Goal: Book appointment/travel/reservation

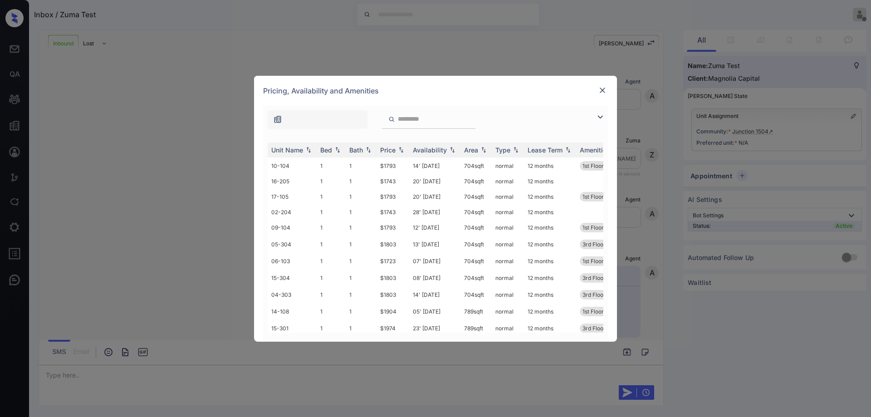
scroll to position [231, 0]
click at [430, 170] on td "14' Aug 25" at bounding box center [434, 165] width 51 height 17
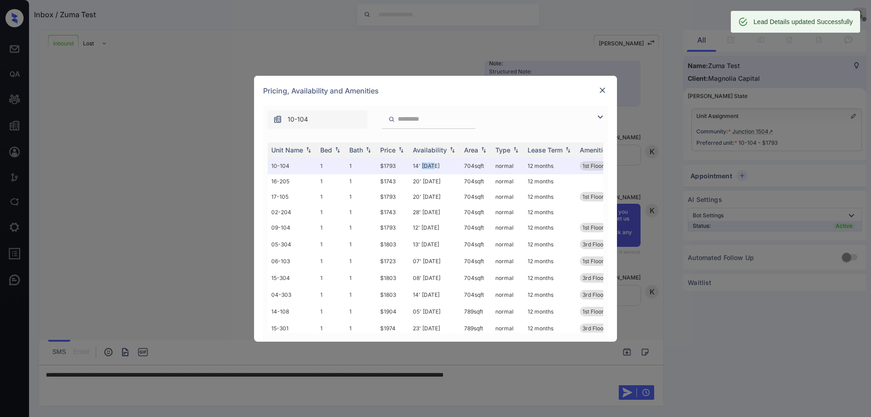
click at [600, 89] on img at bounding box center [602, 90] width 9 height 9
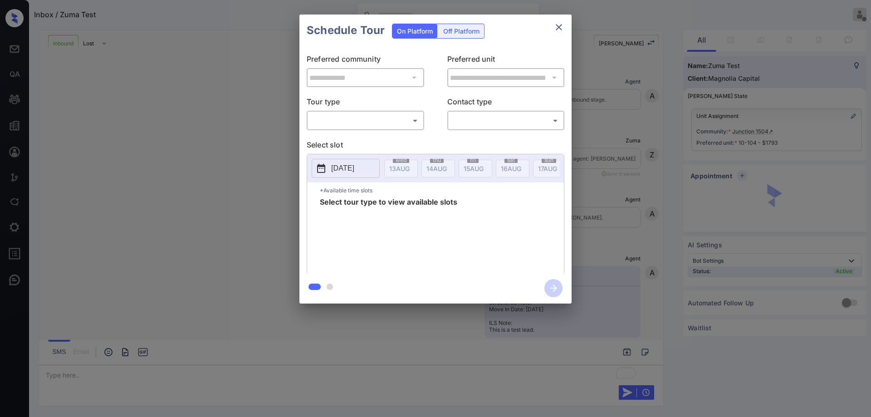
scroll to position [290, 0]
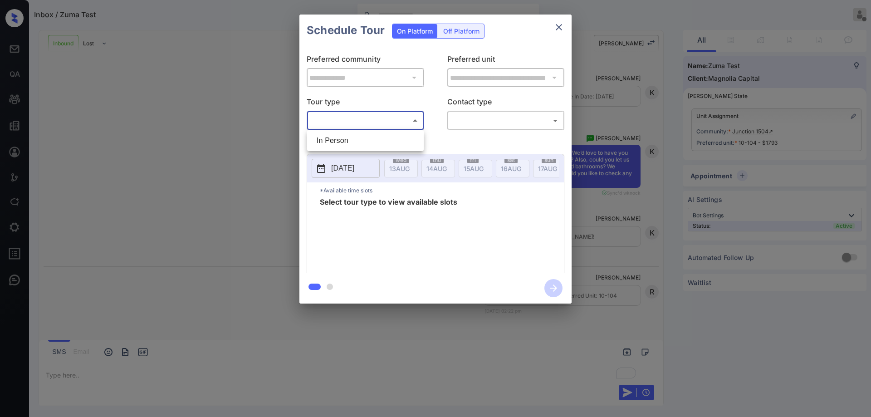
click at [365, 126] on body "Inbox / Zuma Test [PERSON_NAME] Offline Set yourself online Set yourself on bre…" at bounding box center [435, 208] width 871 height 417
click at [369, 136] on li "In Person" at bounding box center [365, 140] width 112 height 16
type input "********"
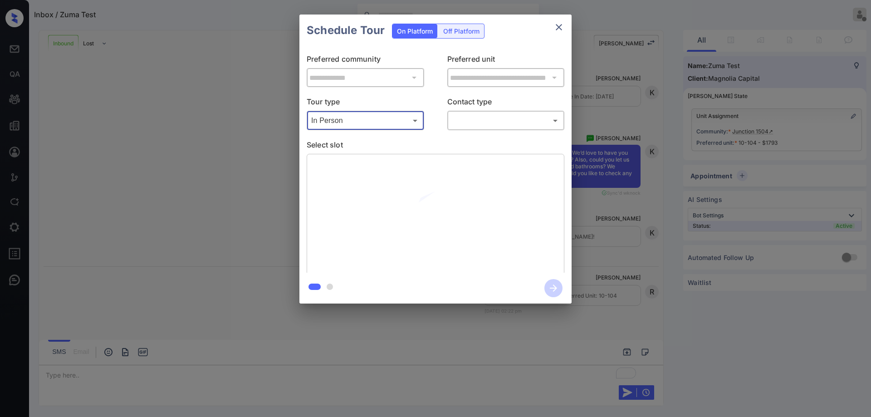
click at [499, 129] on div "​ ​" at bounding box center [505, 120] width 117 height 19
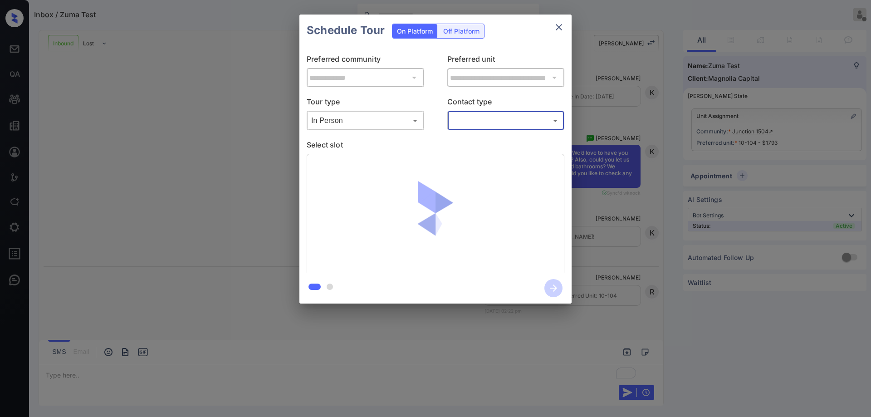
click at [504, 120] on body "Inbox / Zuma Test [PERSON_NAME] Offline Set yourself online Set yourself on bre…" at bounding box center [435, 208] width 871 height 417
click at [495, 158] on li "Text" at bounding box center [505, 157] width 112 height 16
type input "****"
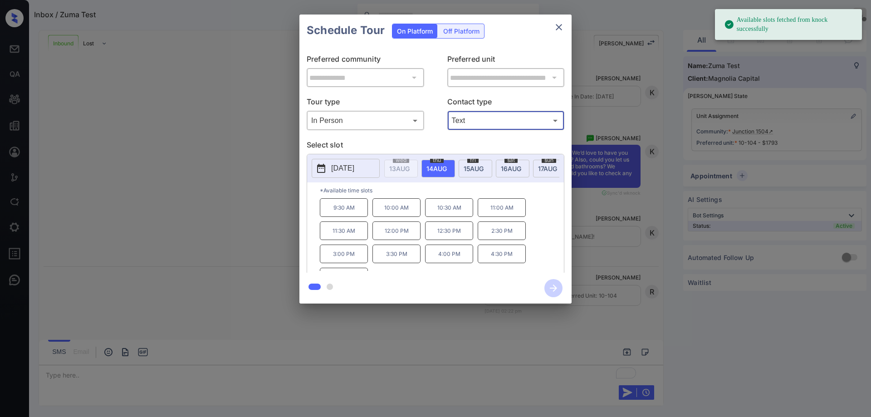
click at [409, 169] on span "[DATE]" at bounding box center [399, 169] width 20 height 8
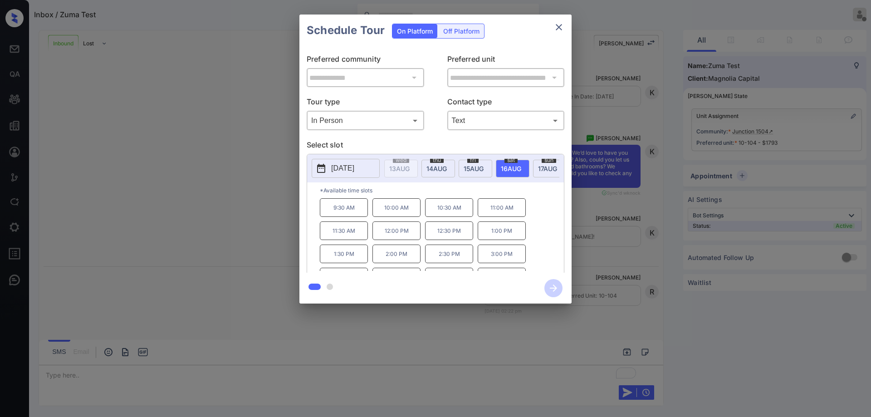
click at [434, 237] on p "12:30 PM" at bounding box center [449, 230] width 48 height 19
click at [555, 284] on icon "button" at bounding box center [553, 288] width 18 height 18
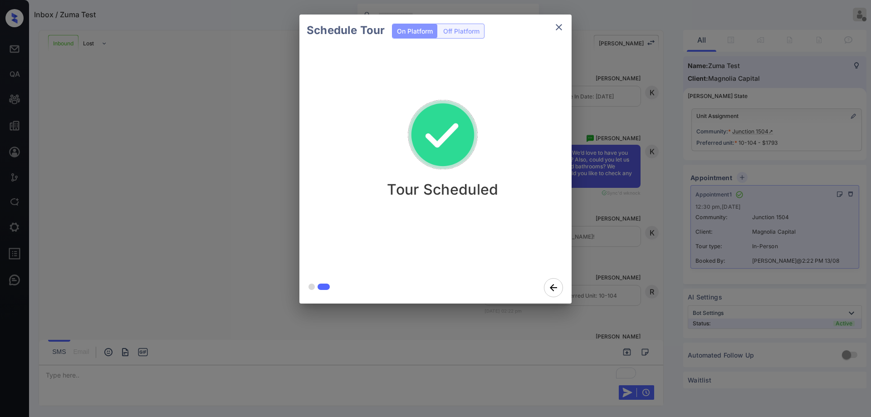
scroll to position [409, 0]
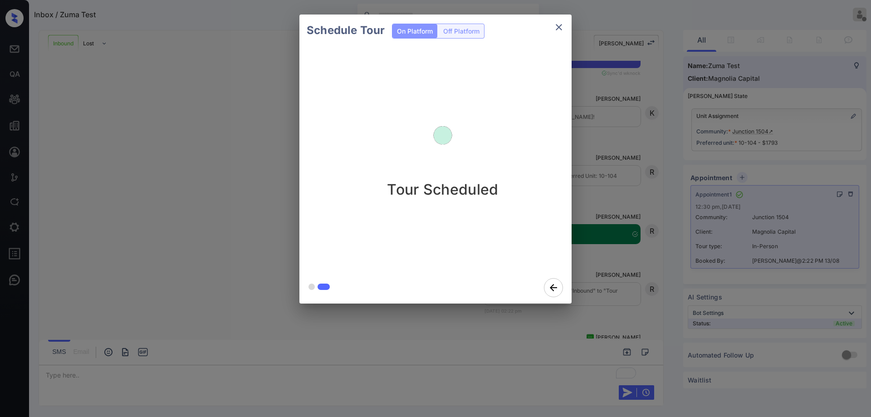
click at [559, 31] on icon "close" at bounding box center [558, 27] width 11 height 11
